Goal: Transaction & Acquisition: Purchase product/service

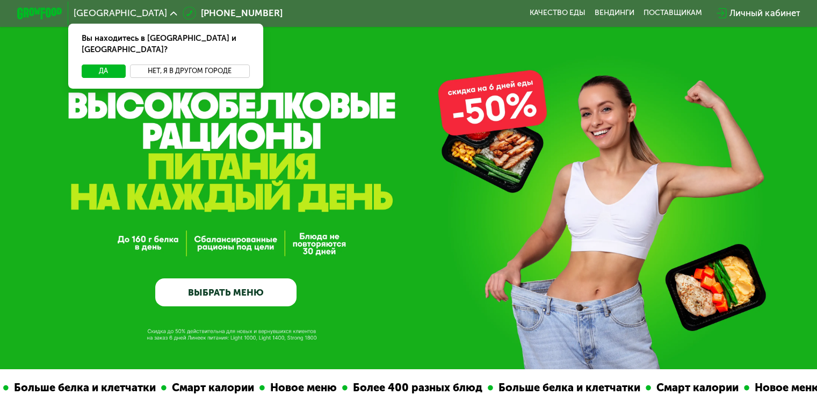
click at [198, 64] on button "Нет, я в другом городе" at bounding box center [190, 70] width 120 height 13
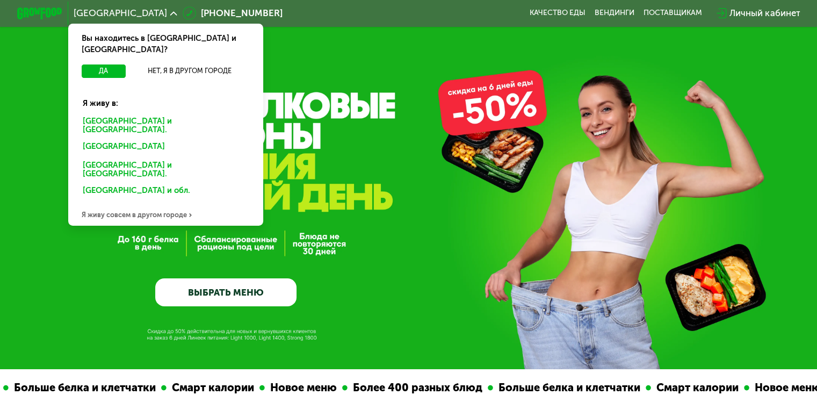
click at [108, 114] on div "[GEOGRAPHIC_DATA] и [GEOGRAPHIC_DATA]." at bounding box center [166, 126] width 182 height 24
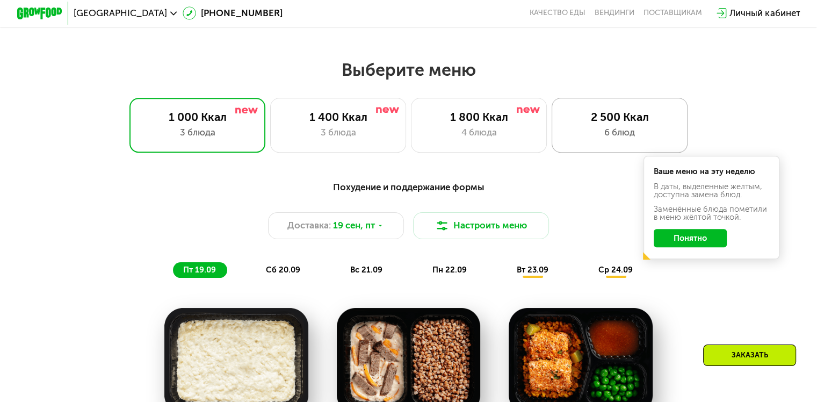
scroll to position [698, 0]
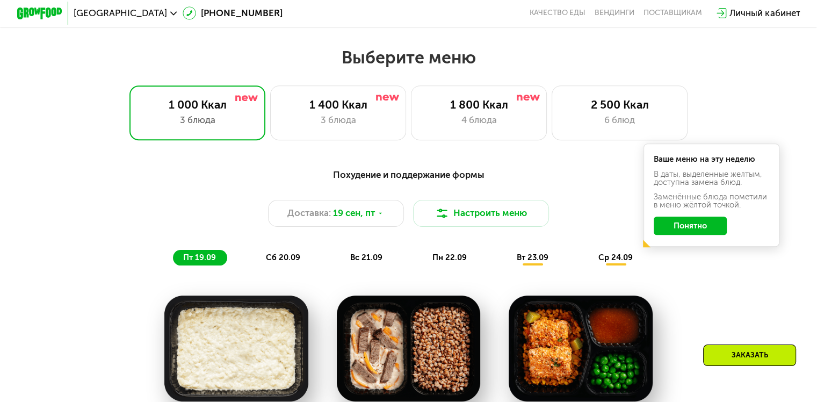
click at [706, 229] on button "Понятно" at bounding box center [690, 225] width 73 height 18
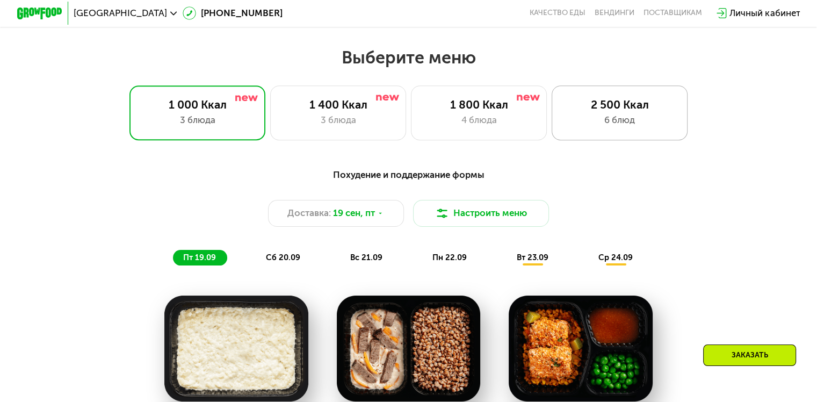
click at [666, 118] on div "6 блюд" at bounding box center [619, 119] width 112 height 13
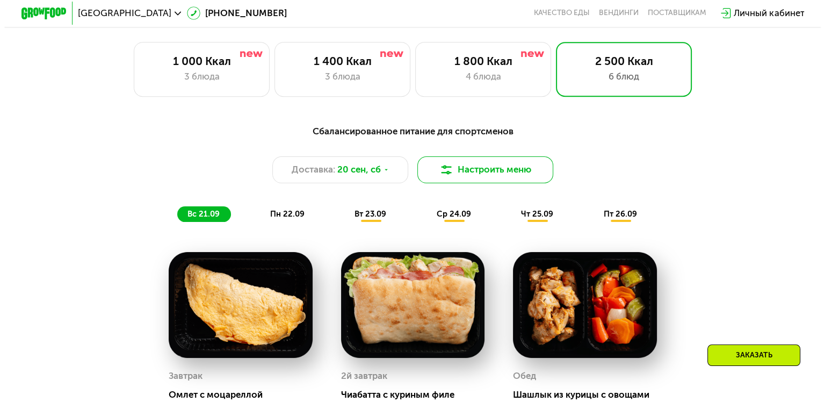
scroll to position [752, 0]
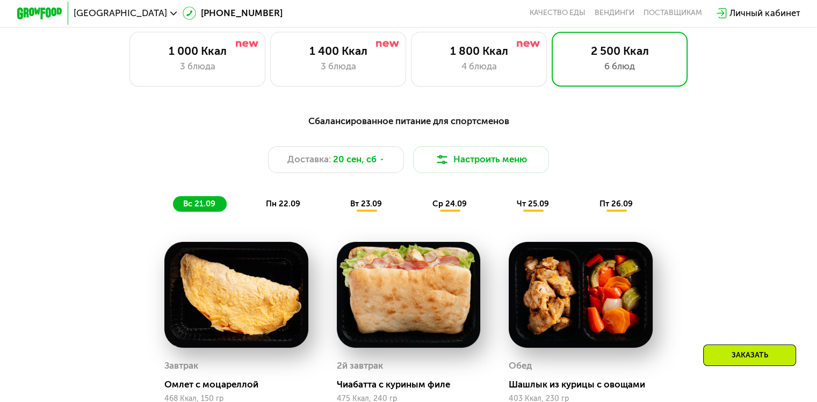
click at [470, 148] on div "Сбалансированное питание для спортсменов Доставка: 20 сен, сб Настроить меню вс…" at bounding box center [409, 163] width 672 height 98
click at [468, 157] on button "Настроить меню" at bounding box center [481, 159] width 136 height 27
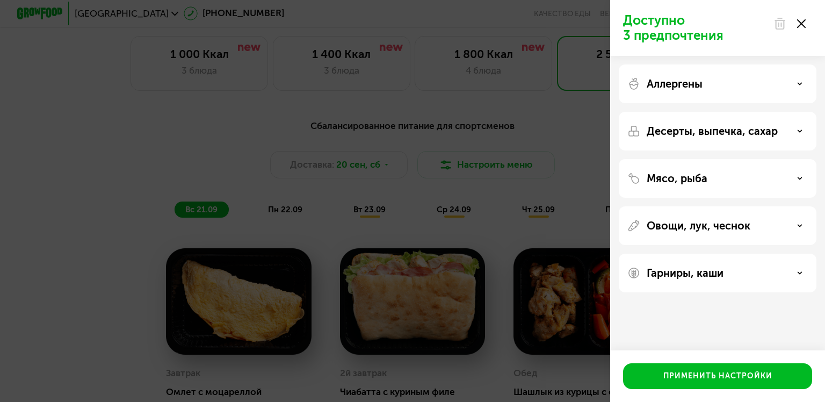
click at [800, 24] on icon at bounding box center [801, 23] width 9 height 9
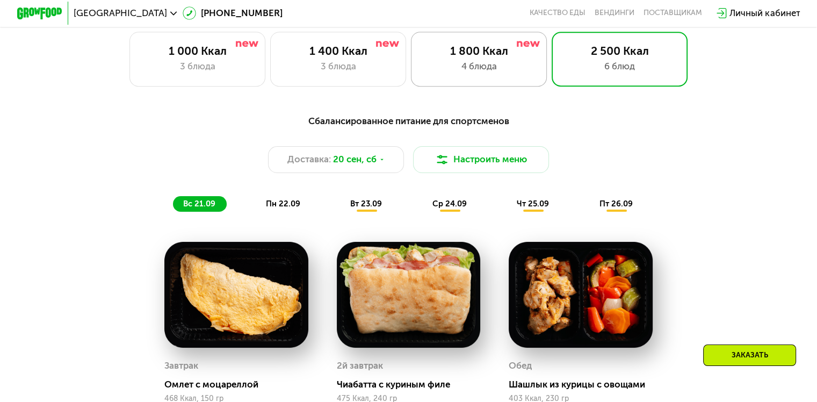
click at [492, 70] on div "4 блюда" at bounding box center [479, 66] width 112 height 13
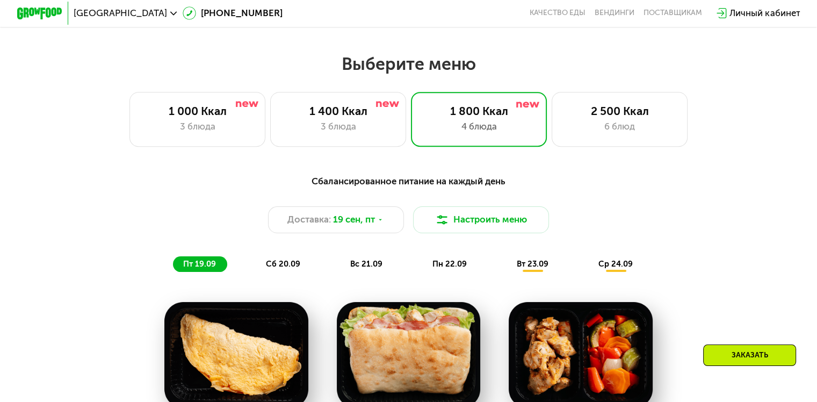
scroll to position [698, 0]
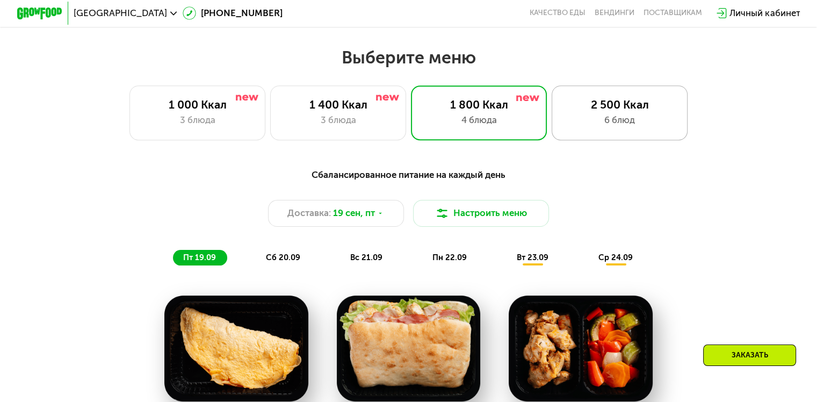
click at [647, 100] on div "2 500 Ккал 6 блюд" at bounding box center [620, 112] width 136 height 54
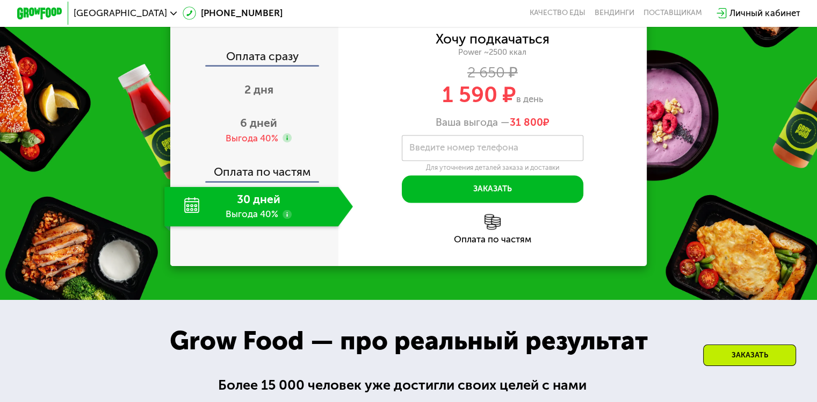
scroll to position [1611, 0]
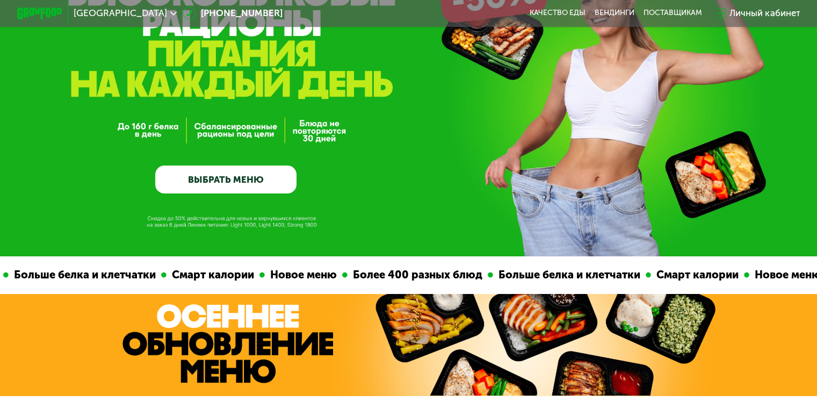
scroll to position [54, 0]
